Goal: Information Seeking & Learning: Find contact information

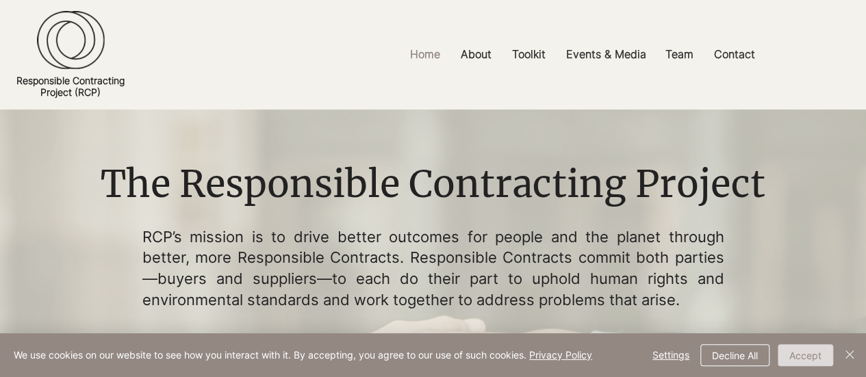
click at [793, 355] on button "Accept" at bounding box center [805, 356] width 55 height 22
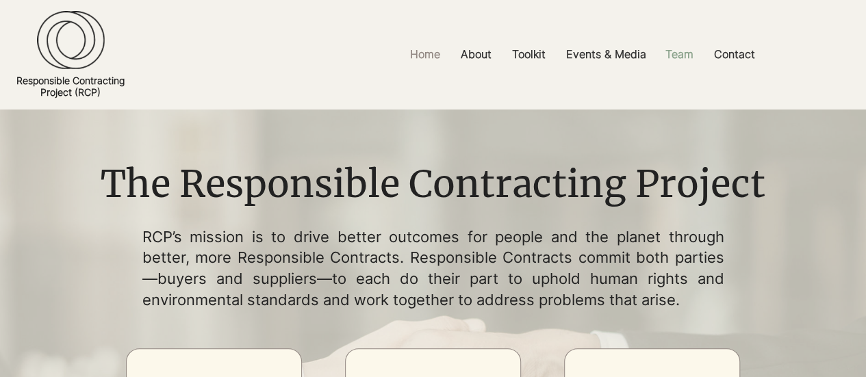
click at [684, 58] on p "Team" at bounding box center [680, 54] width 42 height 31
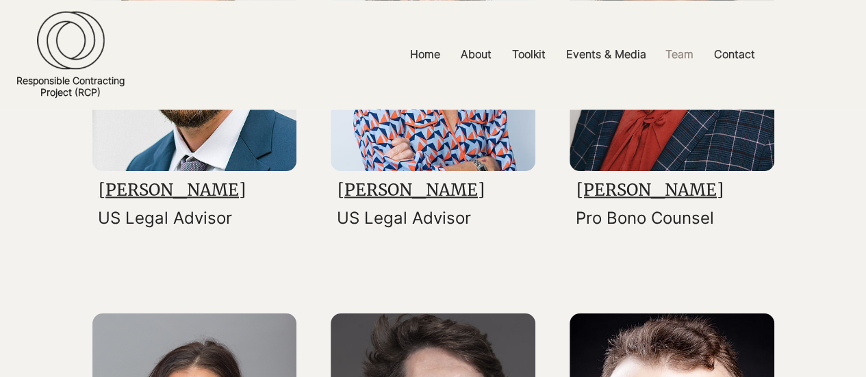
scroll to position [1167, 0]
click at [182, 188] on link "[PERSON_NAME]" at bounding box center [172, 189] width 147 height 21
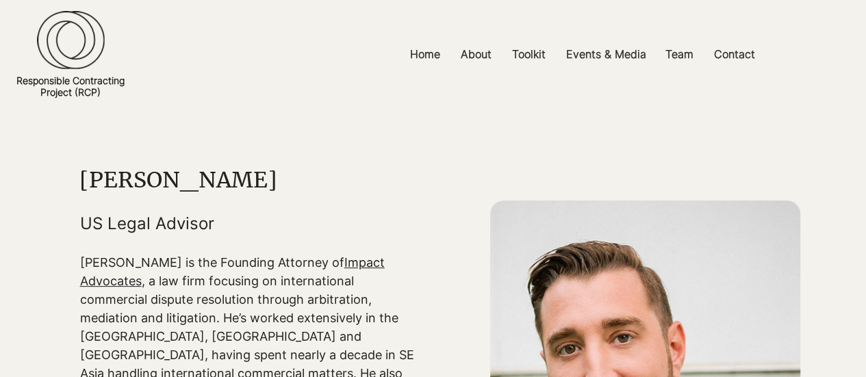
scroll to position [11, 0]
click at [734, 60] on p "Contact" at bounding box center [735, 54] width 55 height 31
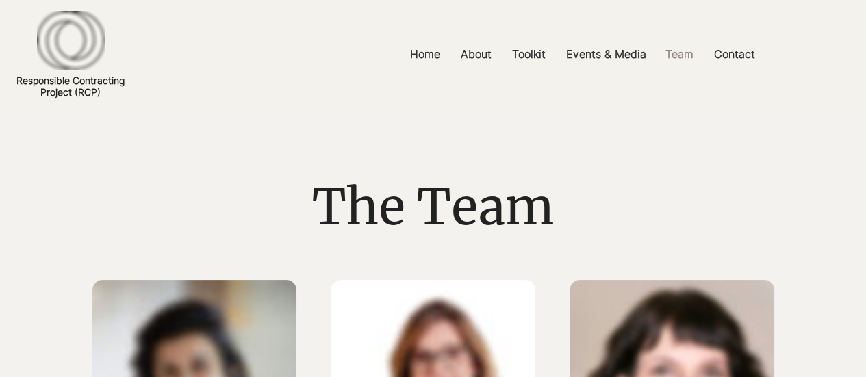
scroll to position [1167, 0]
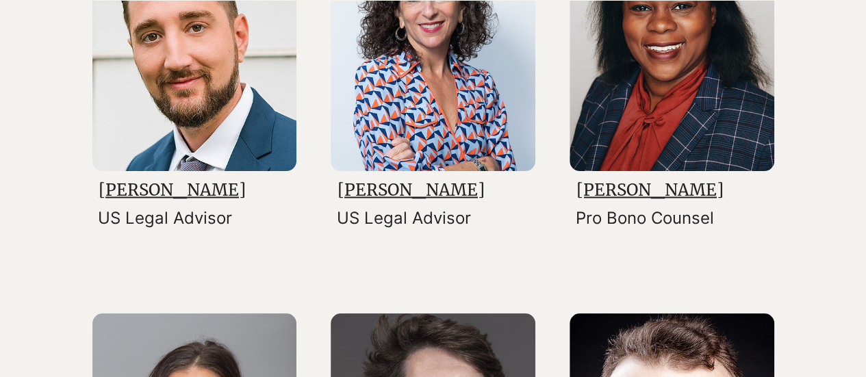
click at [437, 187] on link "[PERSON_NAME]" at bounding box center [411, 189] width 147 height 21
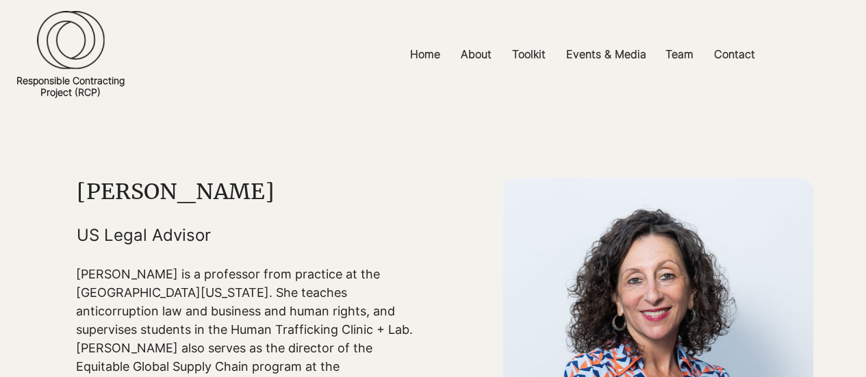
click at [233, 184] on h1 "[PERSON_NAME]" at bounding box center [246, 191] width 338 height 27
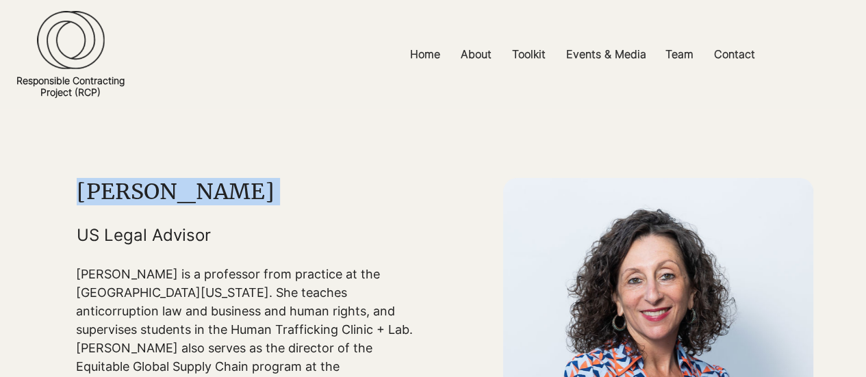
click at [233, 184] on h1 "[PERSON_NAME]" at bounding box center [246, 191] width 338 height 27
copy h1 "[PERSON_NAME]"
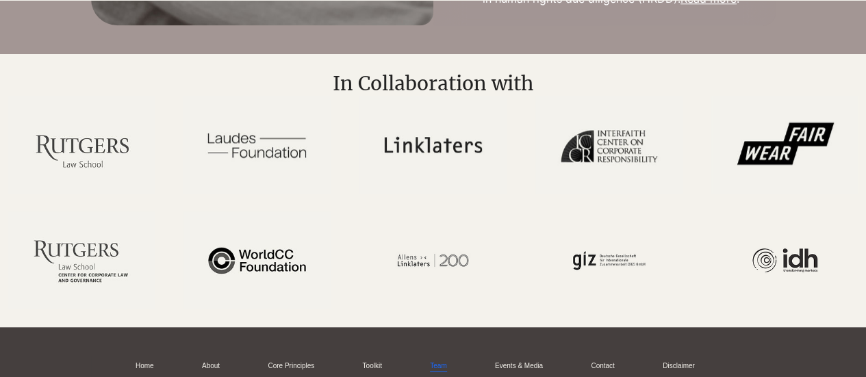
scroll to position [3501, 0]
